Goal: Task Accomplishment & Management: Manage account settings

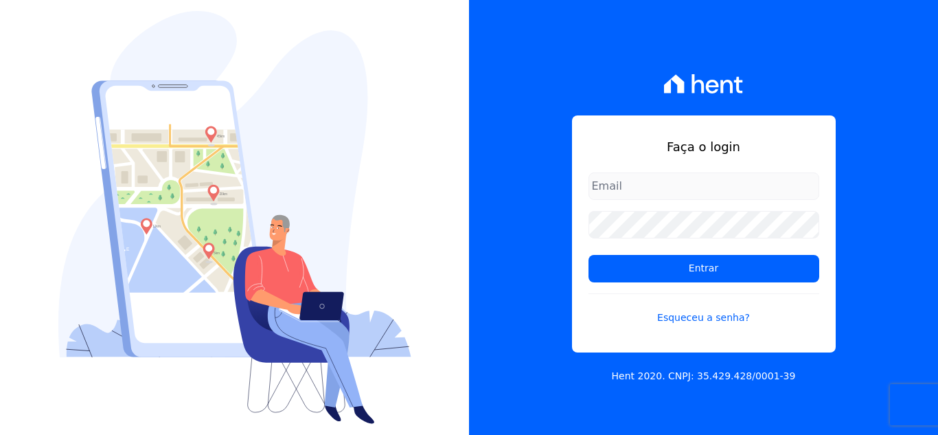
click at [640, 190] on input "email" at bounding box center [704, 185] width 231 height 27
type input "[EMAIL_ADDRESS][DOMAIN_NAME]"
click at [687, 317] on link "Esqueceu a senha?" at bounding box center [704, 309] width 231 height 32
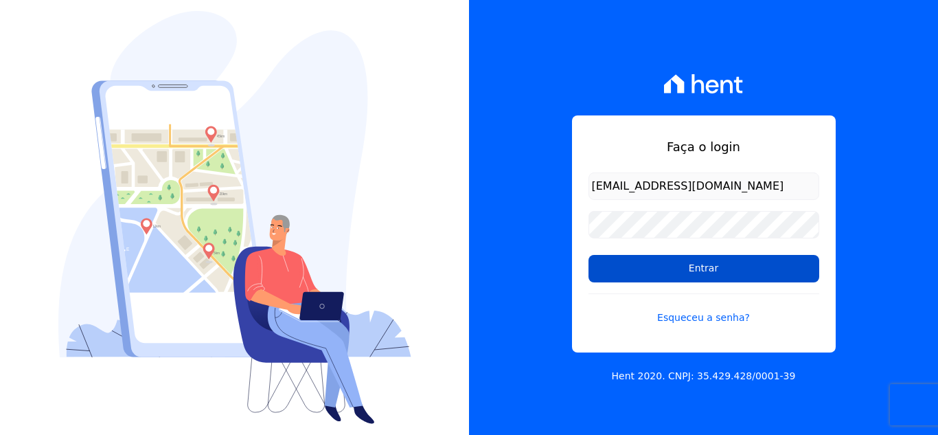
click at [620, 267] on input "Entrar" at bounding box center [704, 268] width 231 height 27
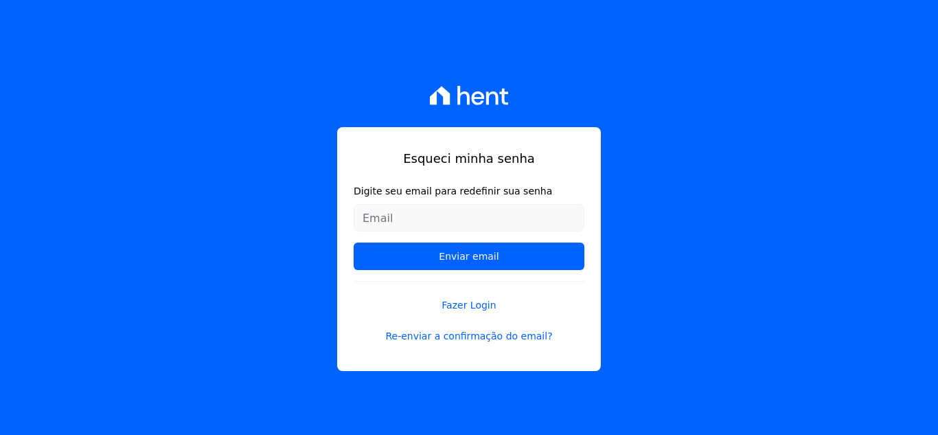
click at [419, 210] on input "Digite seu email para redefinir sua senha" at bounding box center [469, 217] width 231 height 27
type input "[EMAIL_ADDRESS][DOMAIN_NAME]"
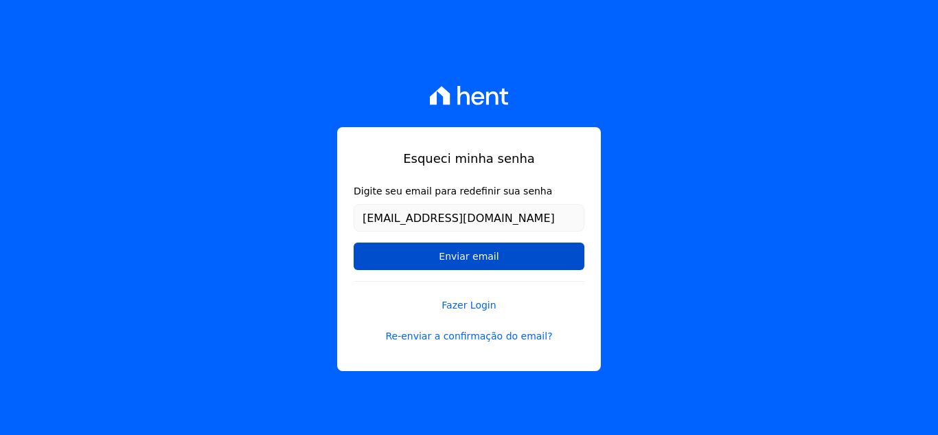
click at [476, 252] on input "Enviar email" at bounding box center [469, 255] width 231 height 27
click at [469, 262] on input "Enviar email" at bounding box center [469, 255] width 231 height 27
click at [473, 257] on input "Enviar email" at bounding box center [469, 255] width 231 height 27
click at [452, 253] on input "Enviar email" at bounding box center [469, 255] width 231 height 27
click at [459, 258] on input "Enviar email" at bounding box center [469, 255] width 231 height 27
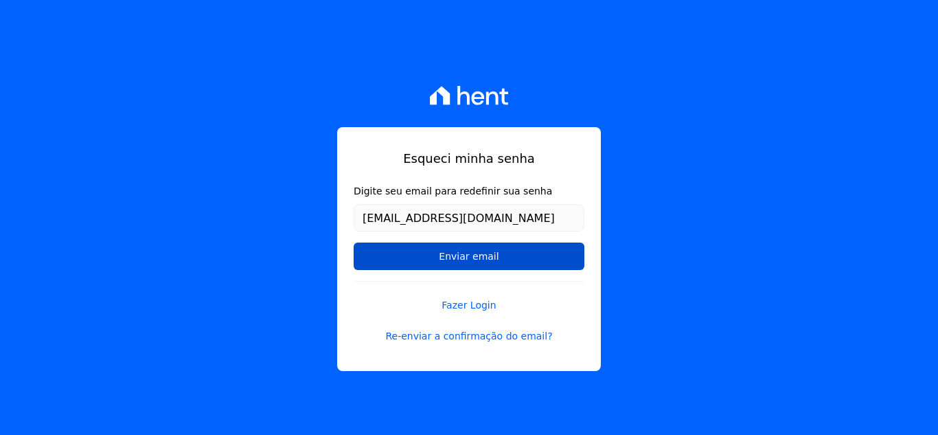
click at [474, 253] on input "Enviar email" at bounding box center [469, 255] width 231 height 27
click at [461, 258] on input "Enviar email" at bounding box center [469, 255] width 231 height 27
click at [475, 260] on input "Enviar email" at bounding box center [469, 255] width 231 height 27
click at [476, 256] on input "Enviar email" at bounding box center [469, 255] width 231 height 27
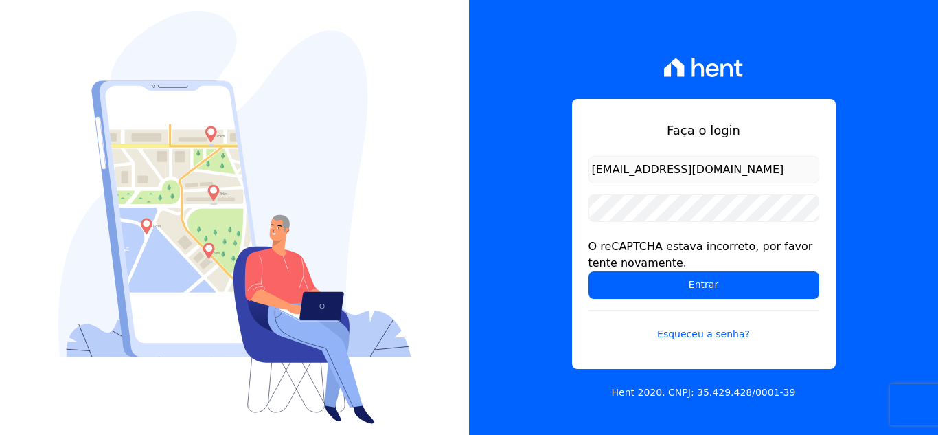
click at [561, 229] on div "Faça o login [EMAIL_ADDRESS][DOMAIN_NAME] O reCAPTCHA estava incorreto, por fav…" at bounding box center [703, 217] width 469 height 435
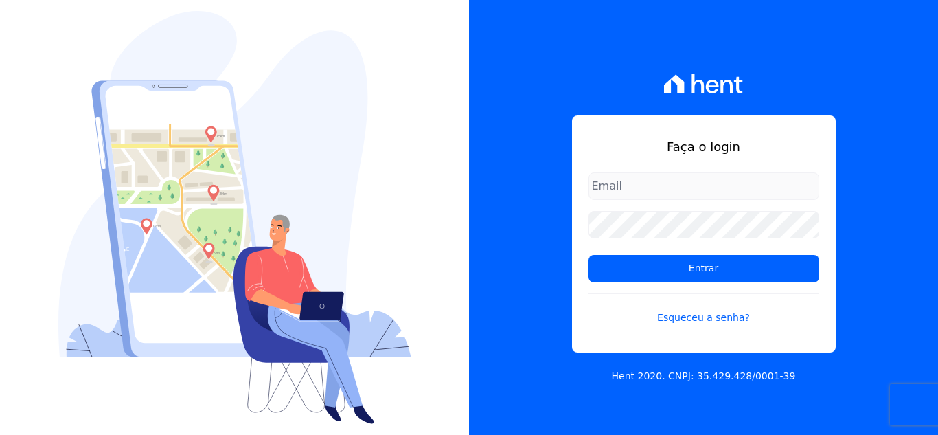
click at [620, 196] on input "email" at bounding box center [704, 185] width 231 height 27
type input "[EMAIL_ADDRESS][DOMAIN_NAME]"
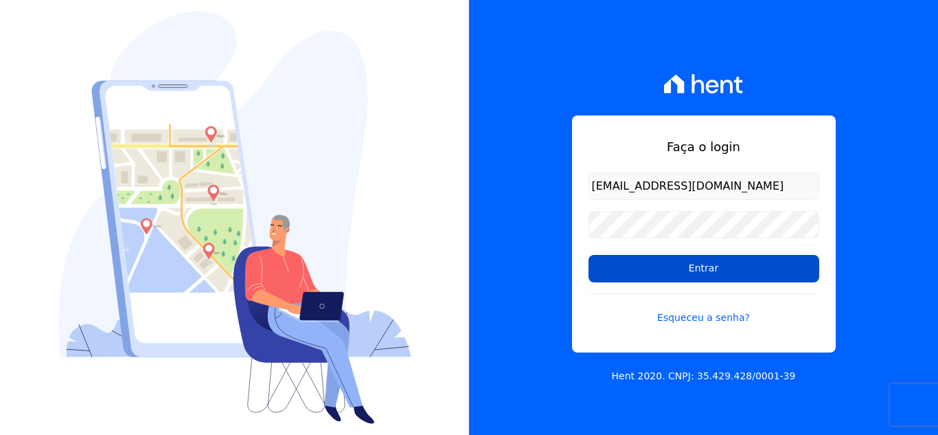
click at [638, 282] on input "Entrar" at bounding box center [704, 268] width 231 height 27
